Goal: Information Seeking & Learning: Learn about a topic

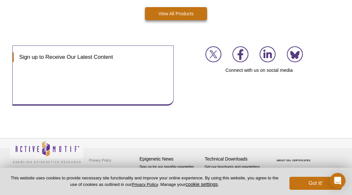
scroll to position [1403, 0]
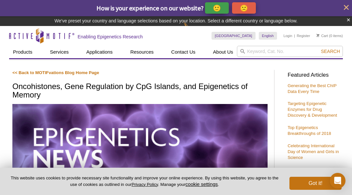
scroll to position [905, 0]
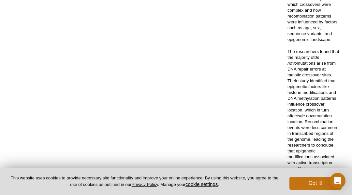
scroll to position [2345, 0]
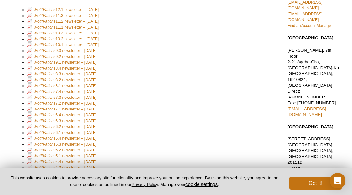
scroll to position [255, 0]
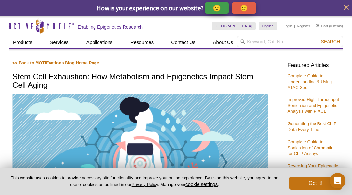
scroll to position [1086, 0]
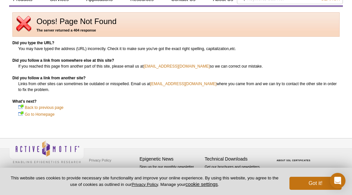
scroll to position [43, 0]
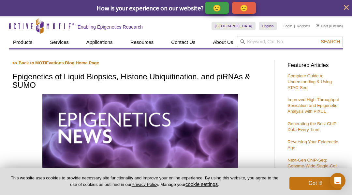
scroll to position [665, 0]
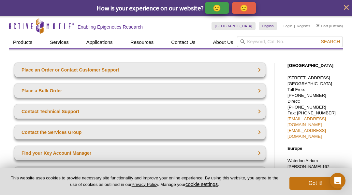
scroll to position [190, 0]
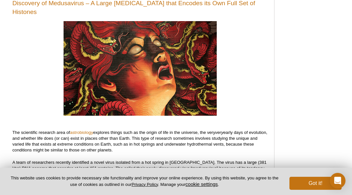
scroll to position [1765, 0]
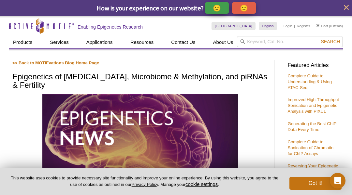
scroll to position [974, 0]
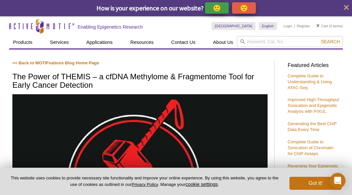
scroll to position [1251, 0]
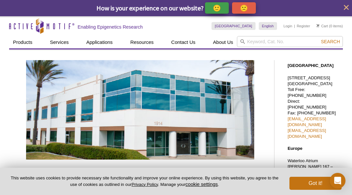
scroll to position [442, 0]
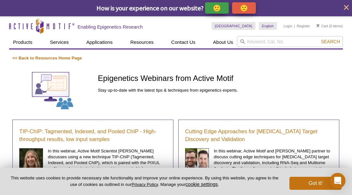
scroll to position [2111, 0]
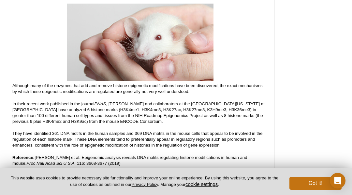
scroll to position [649, 0]
